Goal: Check status: Check status

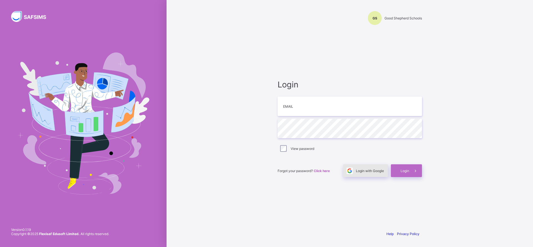
click at [369, 170] on span "Login with Google" at bounding box center [370, 171] width 28 height 4
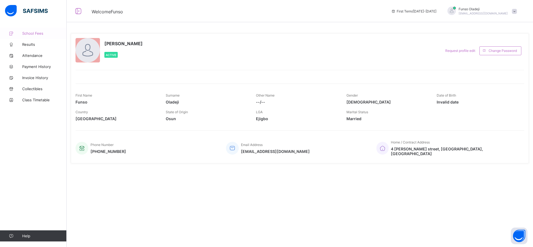
click at [38, 31] on link "School Fees" at bounding box center [33, 33] width 67 height 11
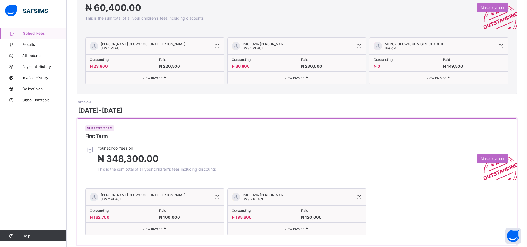
scroll to position [134, 0]
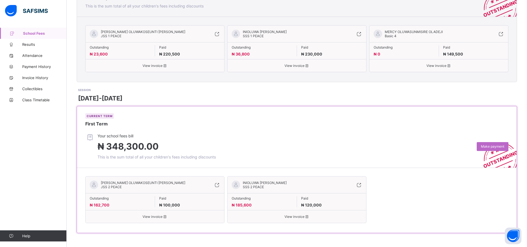
click at [167, 216] on icon at bounding box center [164, 217] width 5 height 4
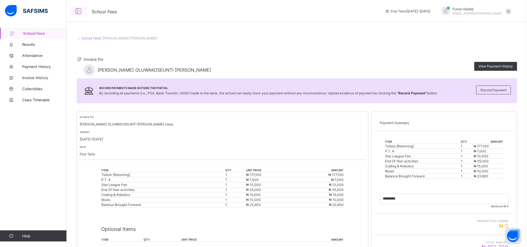
click at [81, 11] on icon at bounding box center [78, 11] width 9 height 8
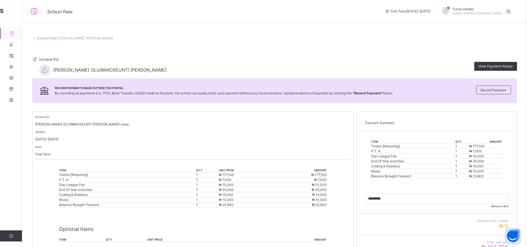
click at [34, 9] on icon at bounding box center [33, 11] width 9 height 8
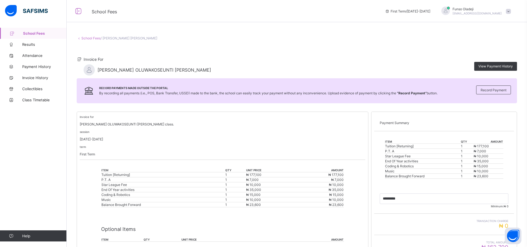
click at [95, 38] on link "School Fees" at bounding box center [90, 38] width 19 height 4
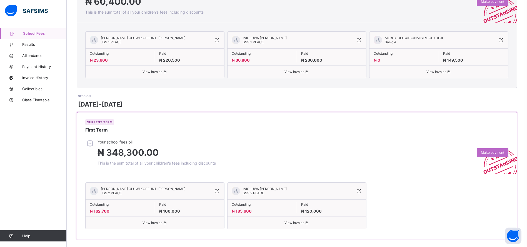
scroll to position [134, 0]
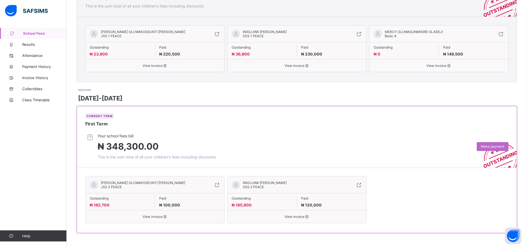
click at [306, 211] on div "View invoice" at bounding box center [296, 214] width 139 height 9
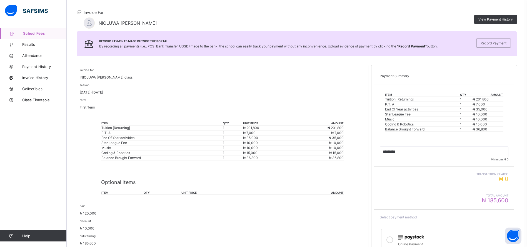
scroll to position [22, 0]
